Goal: Transaction & Acquisition: Register for event/course

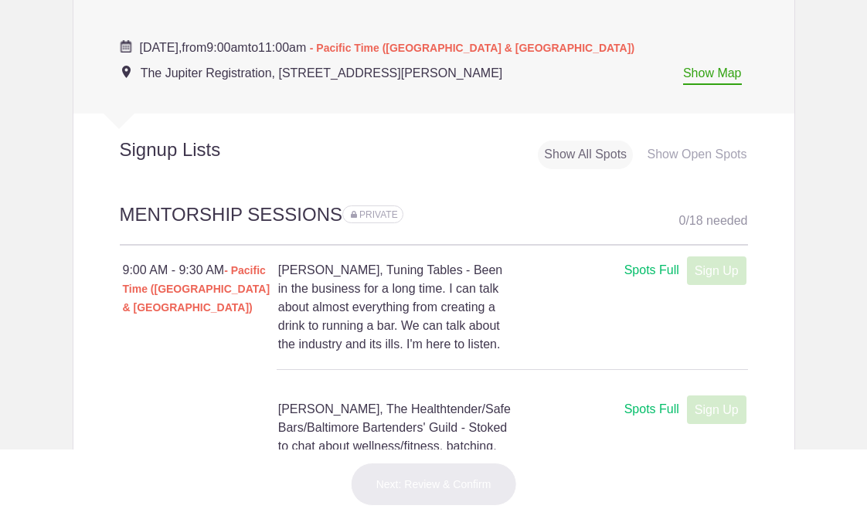
scroll to position [917, 0]
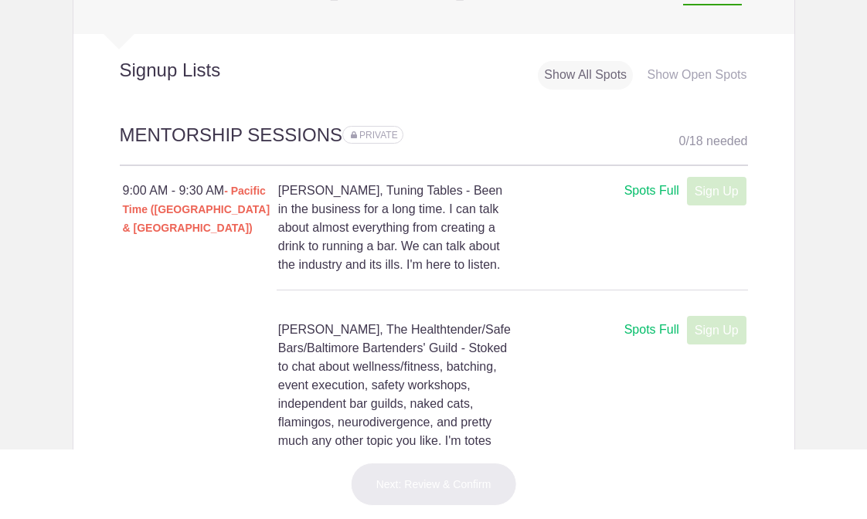
click at [668, 66] on div "Show Open Spots" at bounding box center [697, 75] width 112 height 29
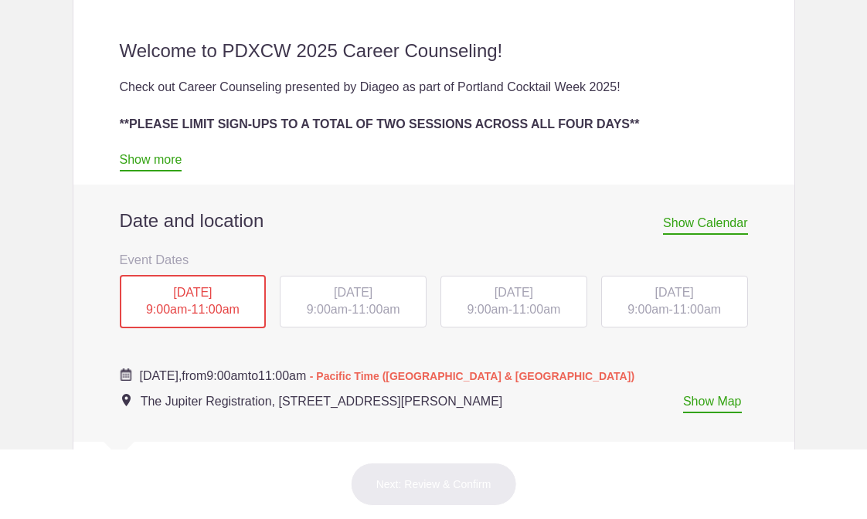
scroll to position [544, 0]
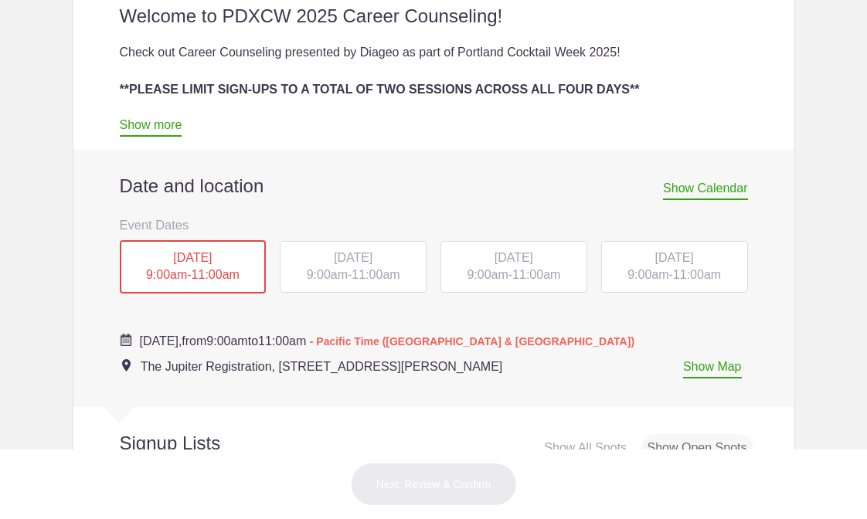
click at [566, 434] on div "Show All Spots" at bounding box center [585, 448] width 95 height 29
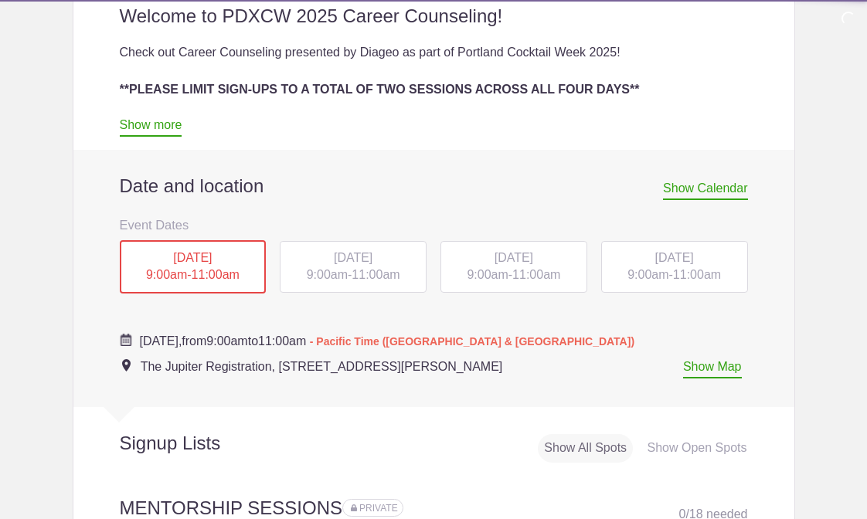
click at [683, 189] on span "Show Calendar" at bounding box center [705, 191] width 84 height 19
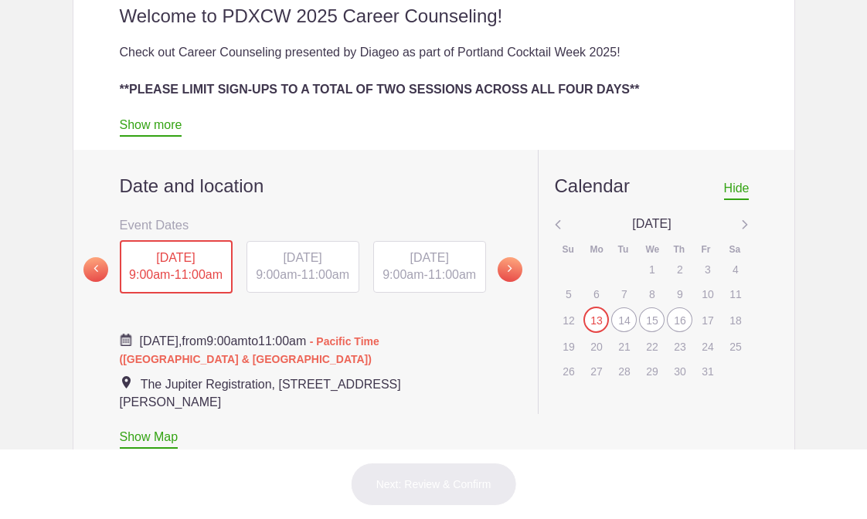
scroll to position [706, 0]
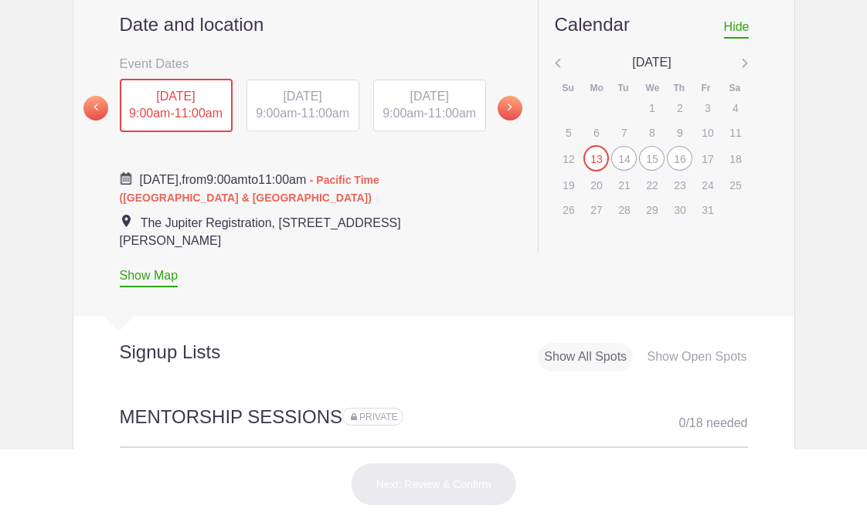
click at [619, 146] on div "14" at bounding box center [624, 158] width 26 height 25
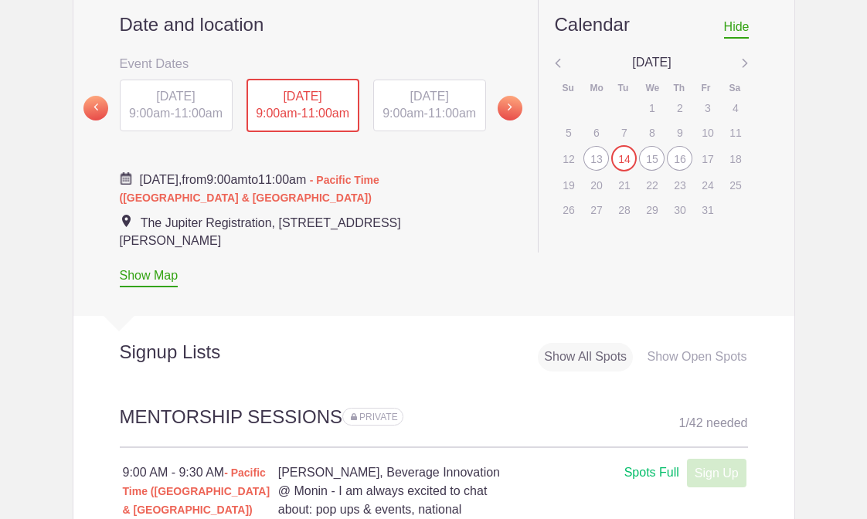
click at [188, 105] on div "MON, Oct 13, 2025 9:00am - 11:00am" at bounding box center [176, 106] width 113 height 53
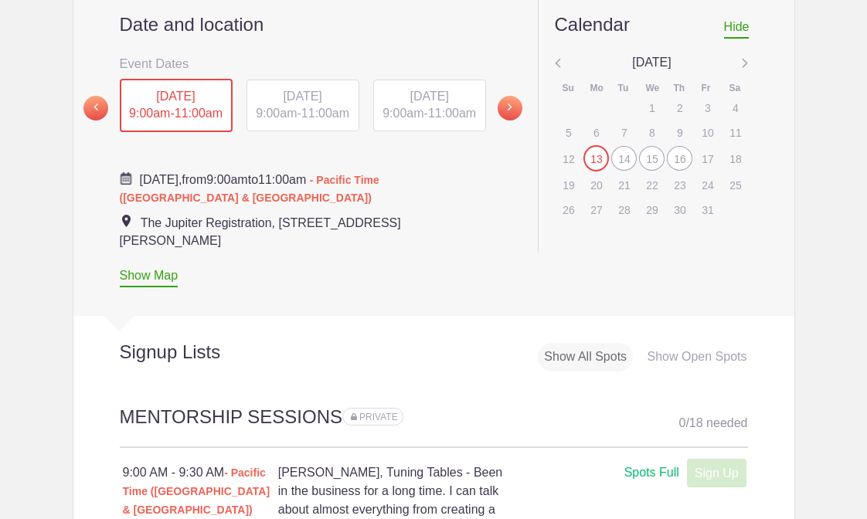
click at [194, 108] on span "11:00am" at bounding box center [199, 113] width 48 height 13
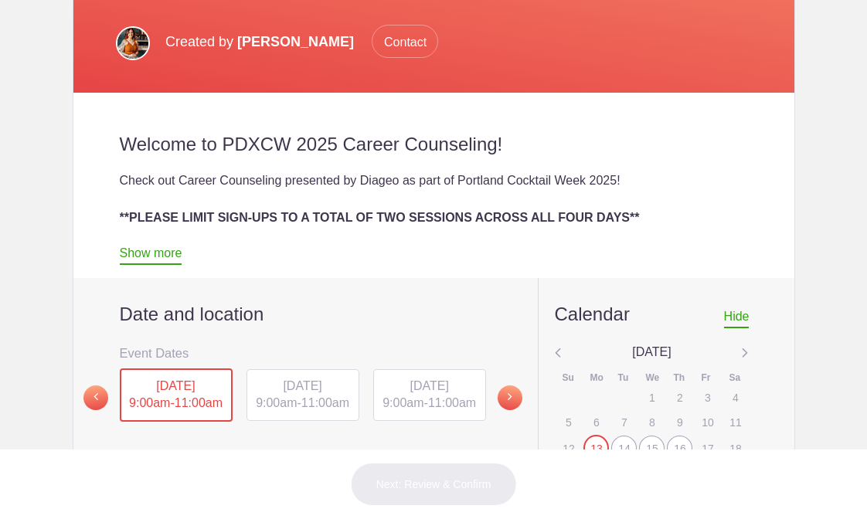
scroll to position [473, 0]
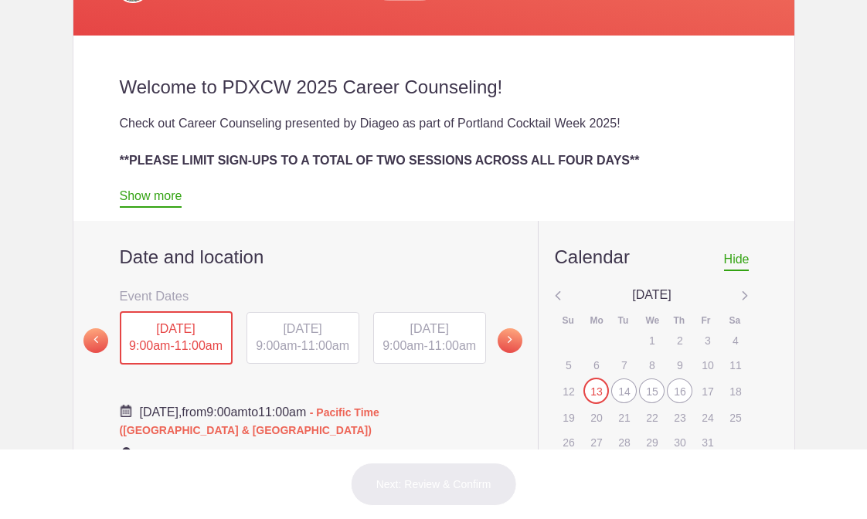
click at [311, 353] on div "[DATE] 9:00am - 11:00am" at bounding box center [303, 338] width 113 height 53
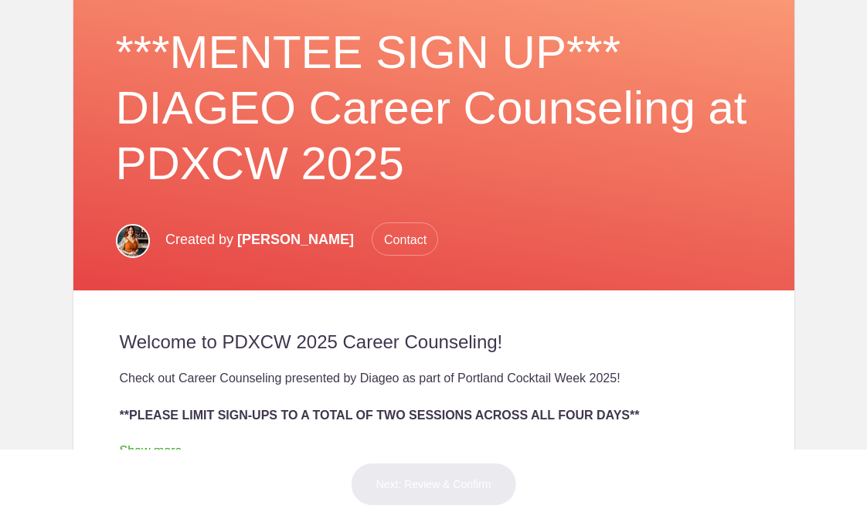
scroll to position [474, 0]
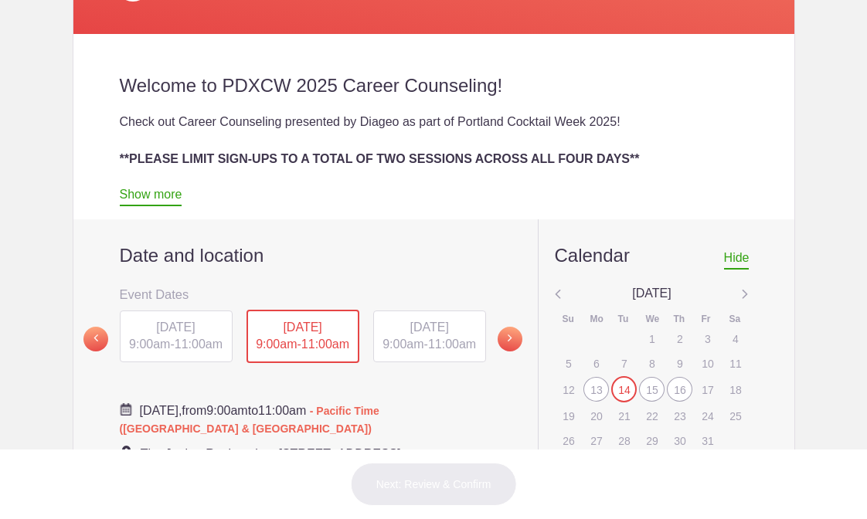
click at [506, 332] on span at bounding box center [510, 339] width 25 height 25
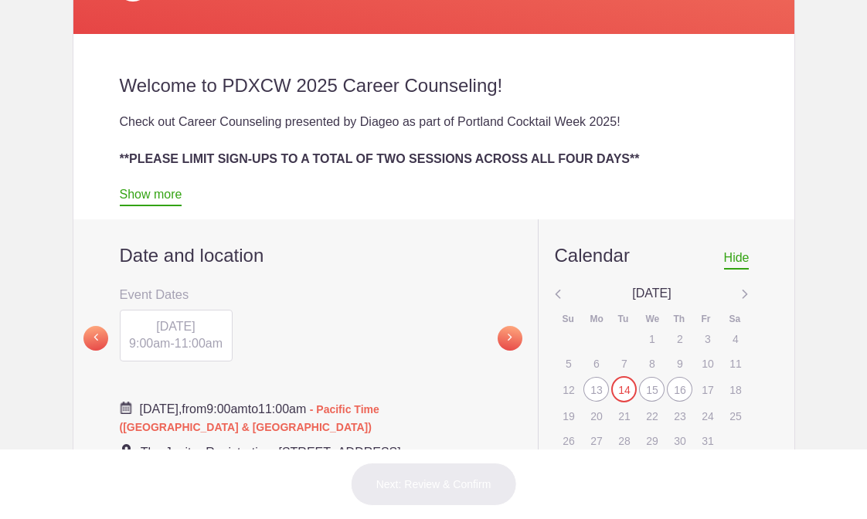
click at [159, 339] on span "9:00am" at bounding box center [149, 343] width 41 height 13
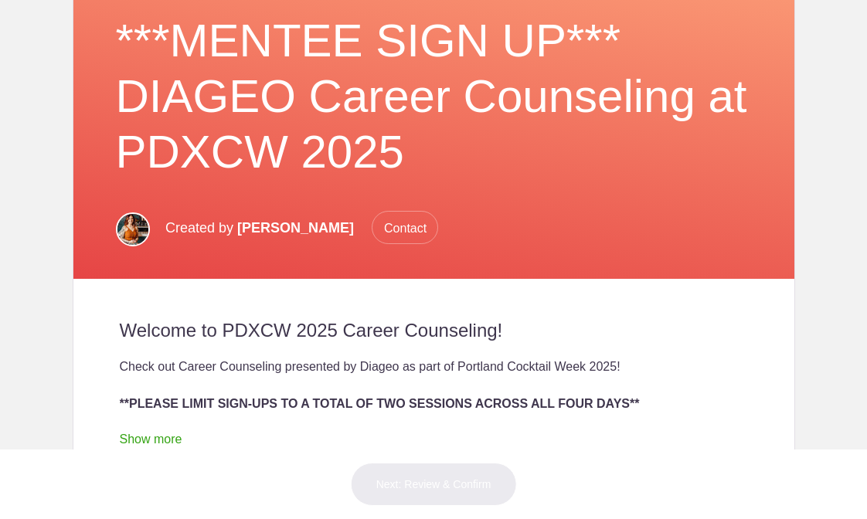
scroll to position [423, 0]
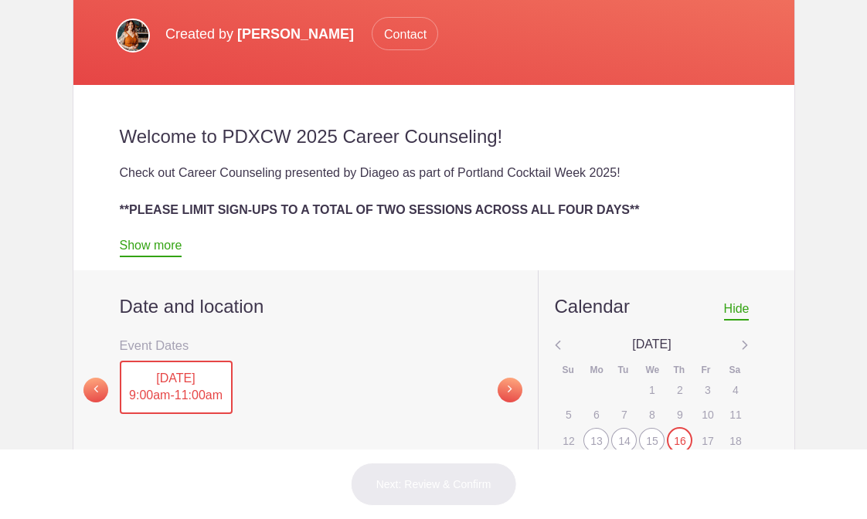
click at [93, 388] on span at bounding box center [95, 390] width 25 height 25
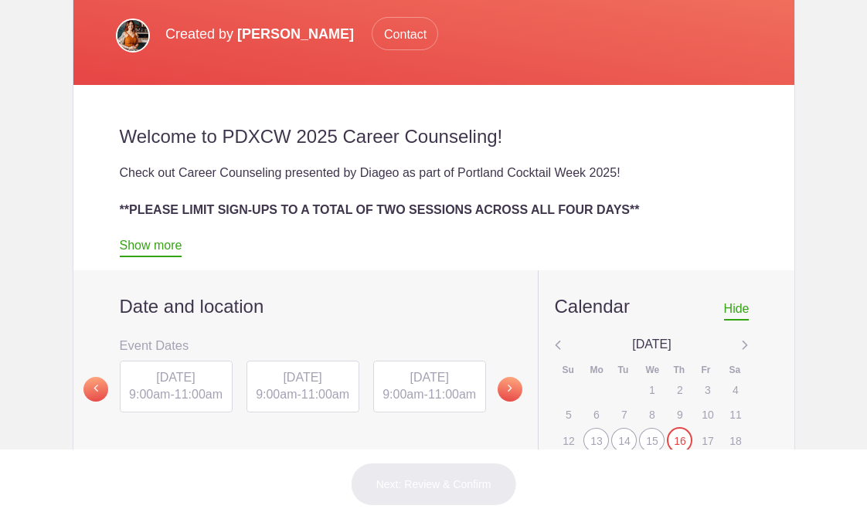
click at [285, 391] on span "9:00am" at bounding box center [276, 394] width 41 height 13
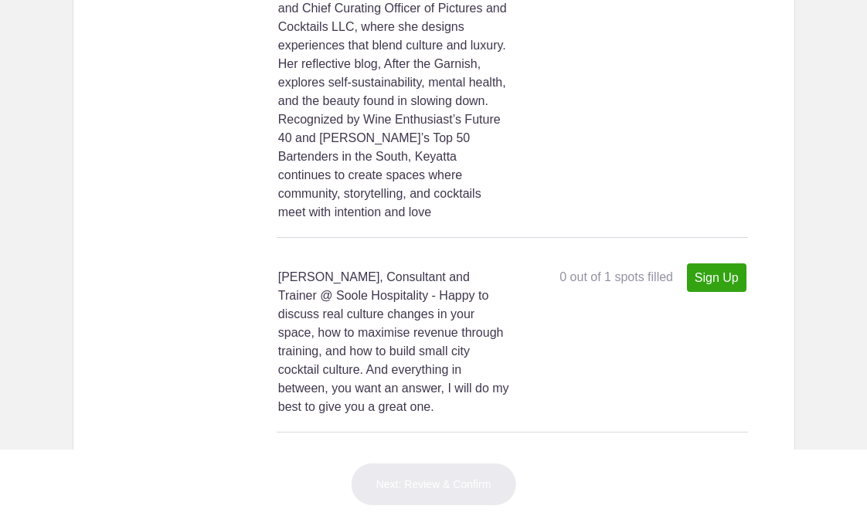
scroll to position [8869, 0]
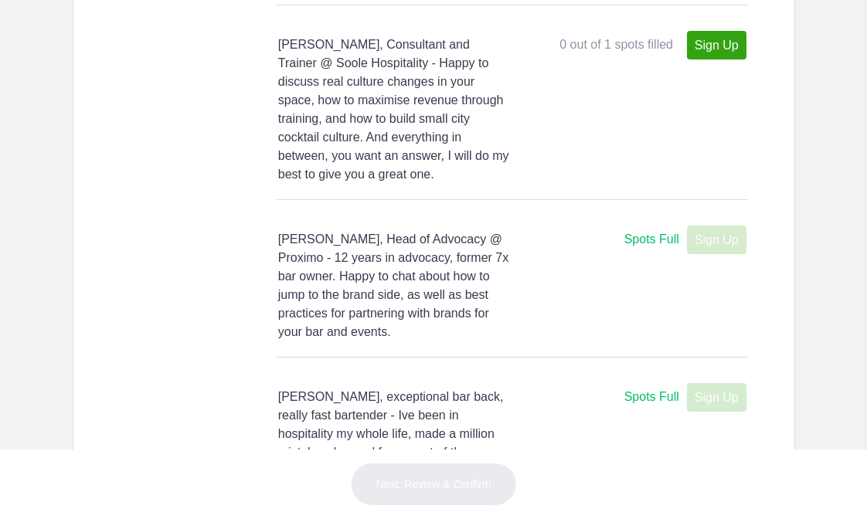
click at [708, 60] on link "Sign Up" at bounding box center [717, 45] width 60 height 29
type input "1"
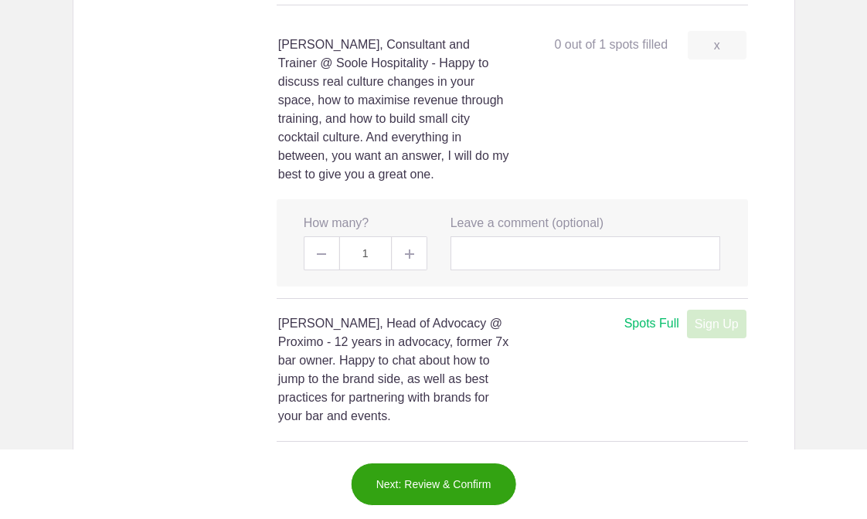
click at [433, 488] on button "Next: Review & Confirm" at bounding box center [434, 484] width 166 height 43
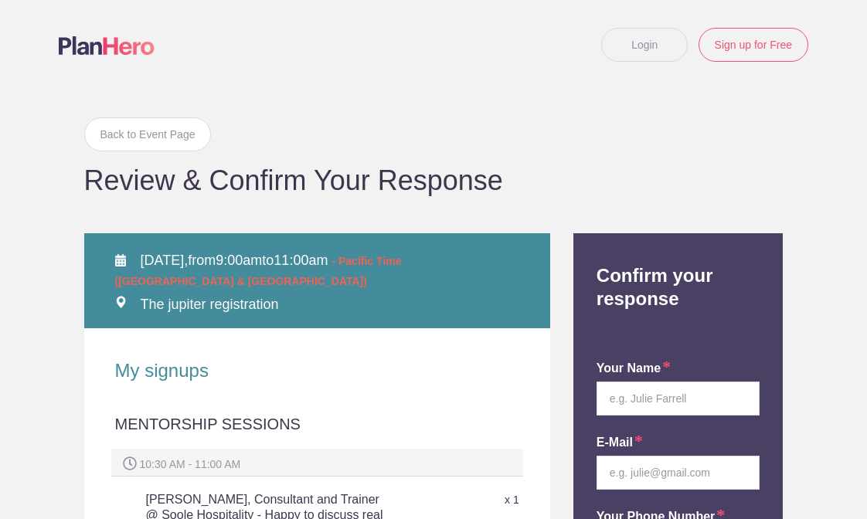
scroll to position [202, 0]
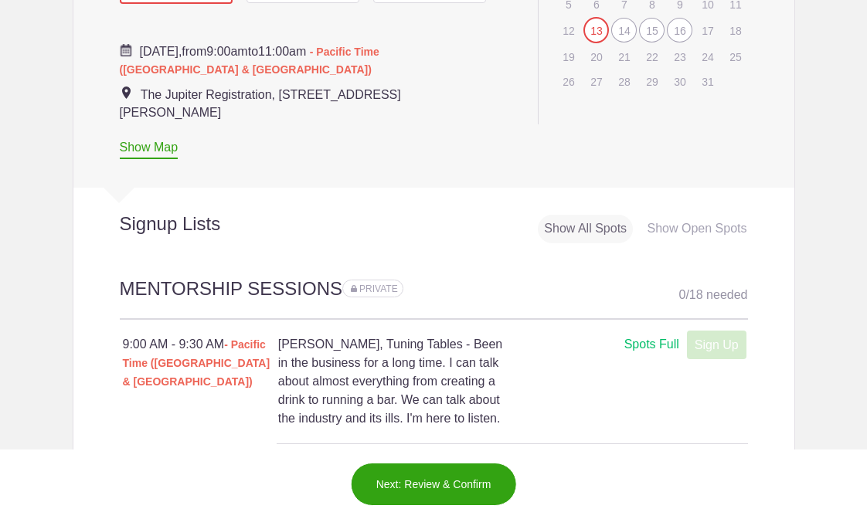
scroll to position [536, 0]
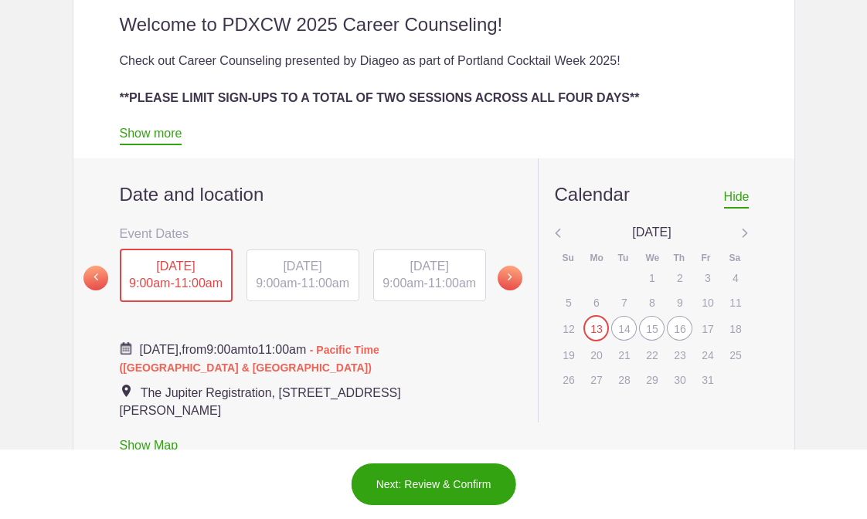
click at [315, 272] on div "[DATE] 9:00am - 11:00am" at bounding box center [303, 276] width 113 height 53
